Goal: Task Accomplishment & Management: Manage account settings

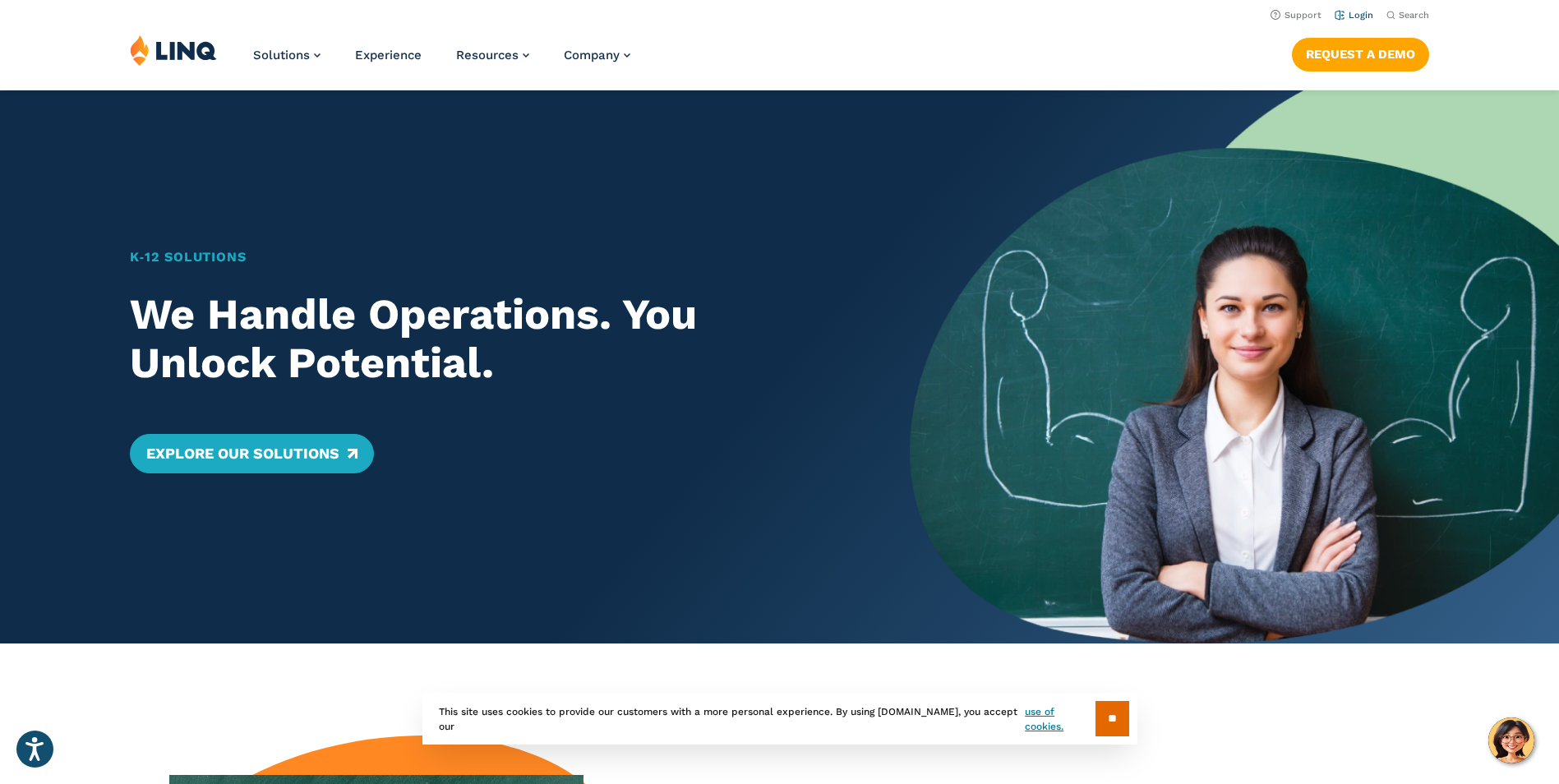
click at [1352, 16] on link "Login" at bounding box center [1354, 15] width 39 height 11
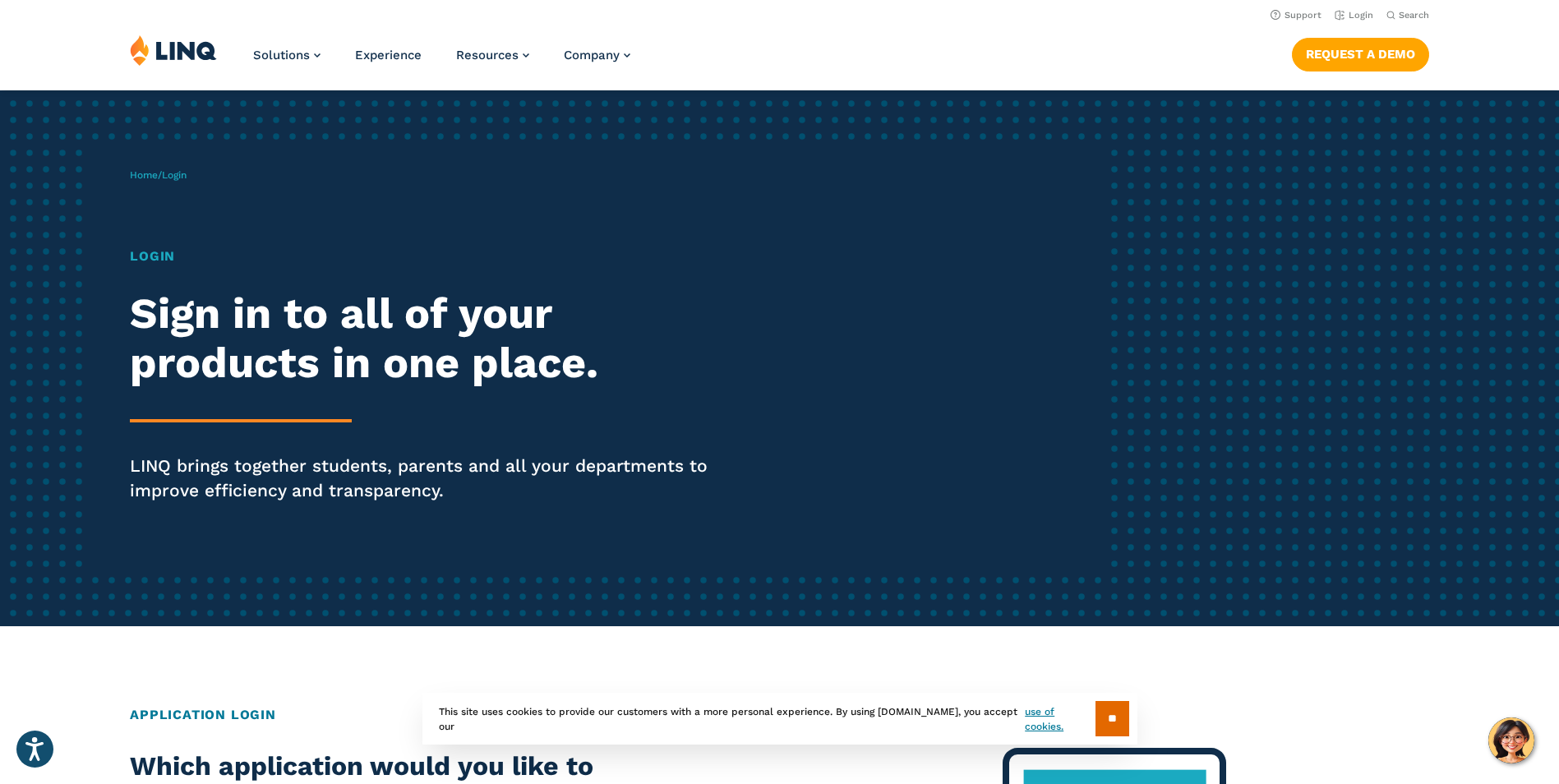
click at [145, 259] on h1 "Login" at bounding box center [431, 256] width 601 height 20
click at [1367, 12] on link "Login" at bounding box center [1354, 15] width 39 height 11
